Goal: Task Accomplishment & Management: Use online tool/utility

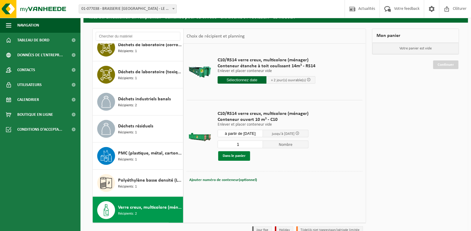
click at [242, 158] on button "Dans le panier" at bounding box center [234, 156] width 32 height 10
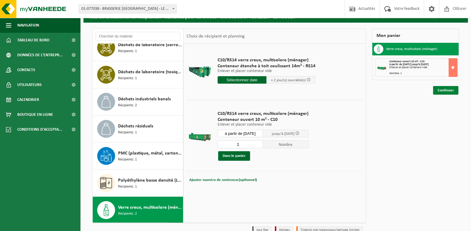
click at [442, 91] on link "Continuer" at bounding box center [445, 90] width 25 height 9
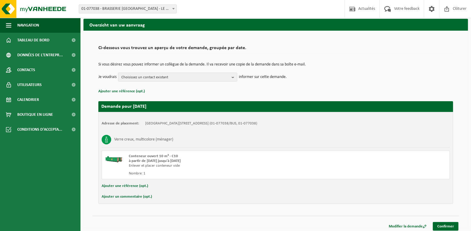
scroll to position [24, 0]
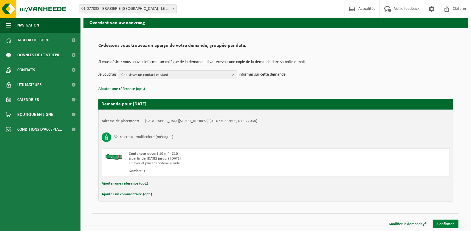
click at [446, 223] on link "Confirmer" at bounding box center [446, 224] width 26 height 9
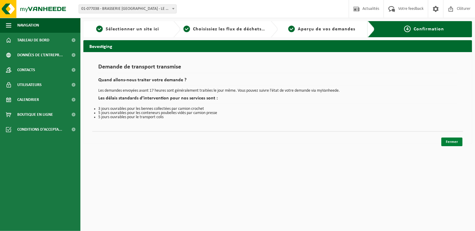
click at [447, 140] on link "Fermer" at bounding box center [452, 142] width 21 height 9
